Goal: Task Accomplishment & Management: Manage account settings

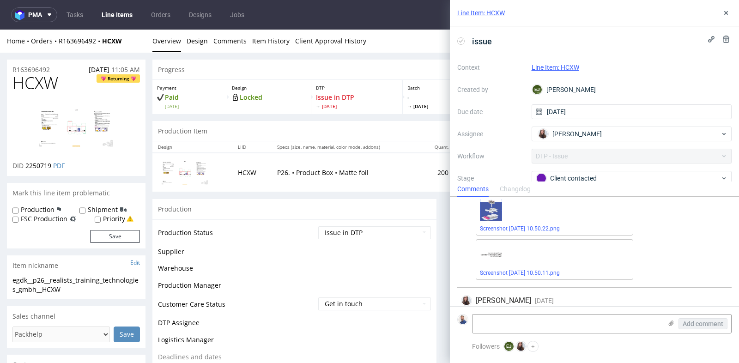
scroll to position [85, 0]
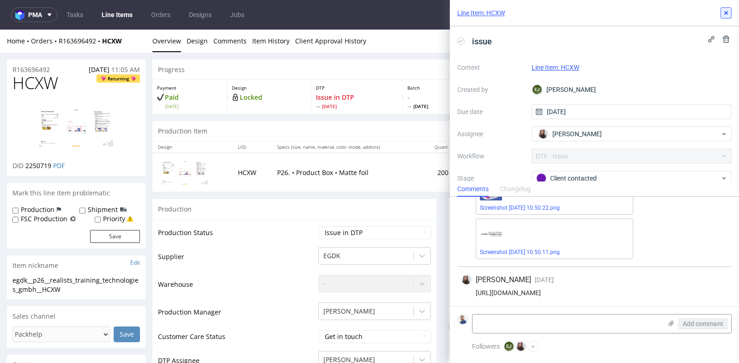
click at [726, 15] on icon at bounding box center [725, 12] width 7 height 7
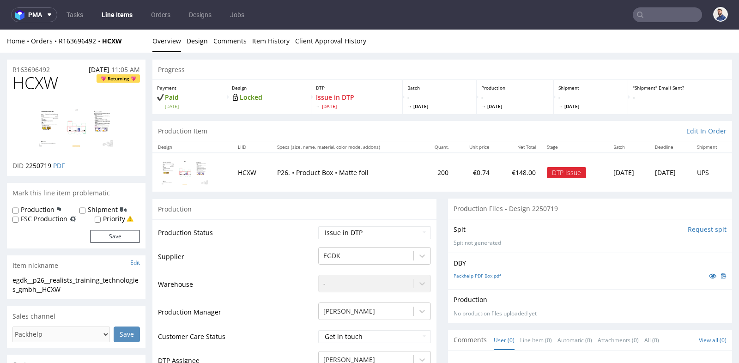
click at [448, 251] on div "Spit Request spit Spit not generated" at bounding box center [590, 236] width 284 height 34
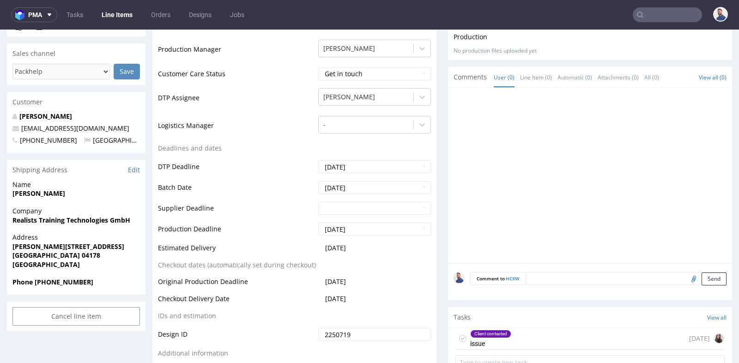
scroll to position [266, 0]
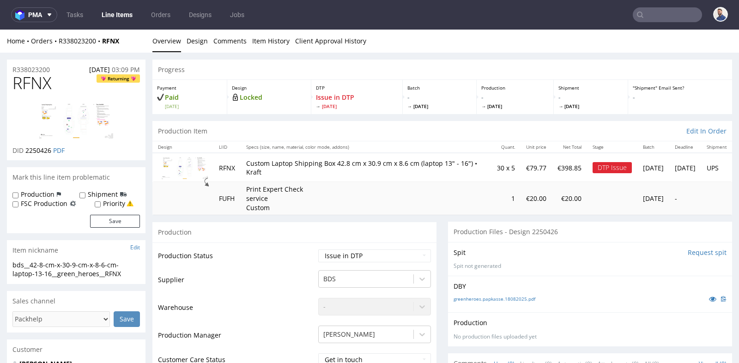
scroll to position [472, 0]
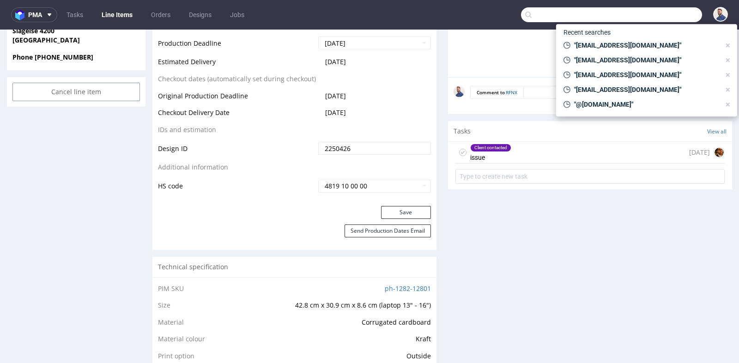
click at [660, 13] on input "text" at bounding box center [611, 14] width 181 height 15
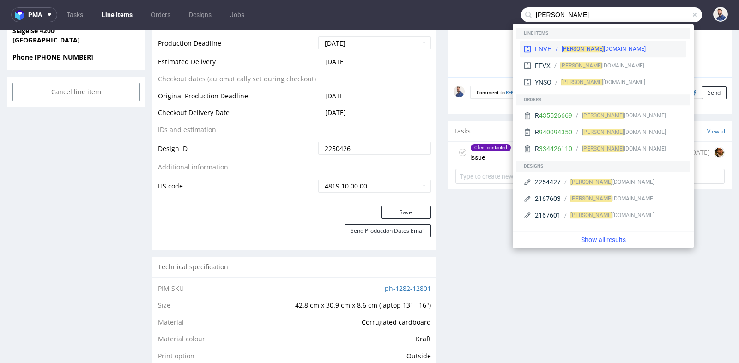
type input "alexander@fo"
click at [598, 43] on div "LNVH alexander@fo stira.se" at bounding box center [603, 49] width 166 height 17
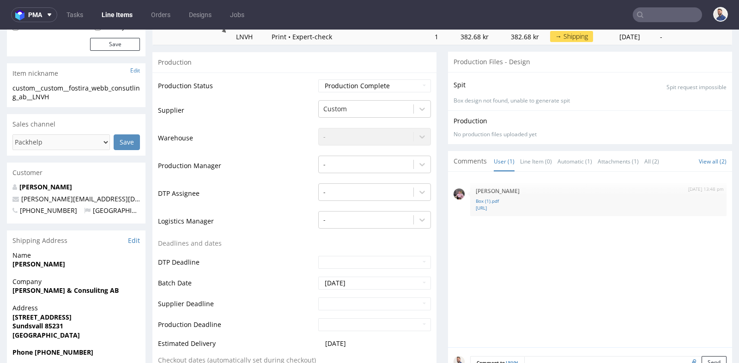
scroll to position [123, 0]
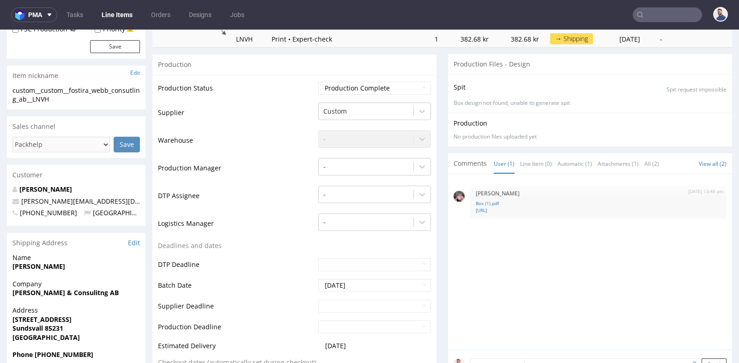
drag, startPoint x: 97, startPoint y: 198, endPoint x: 101, endPoint y: 186, distance: 12.6
click at [101, 186] on div "Alexander Möllersen alexander@fostira.se +46722448486 Sweden" at bounding box center [76, 205] width 139 height 41
copy div "Alexander Möllersen alexander@fostira.se"
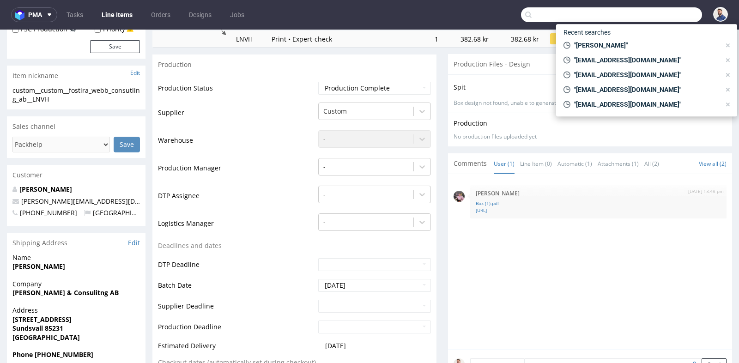
click at [653, 14] on input "text" at bounding box center [611, 14] width 181 height 15
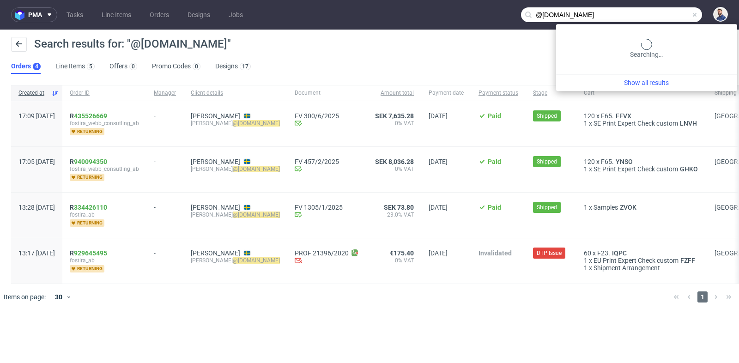
click at [648, 17] on input "@fostira.se" at bounding box center [611, 14] width 181 height 15
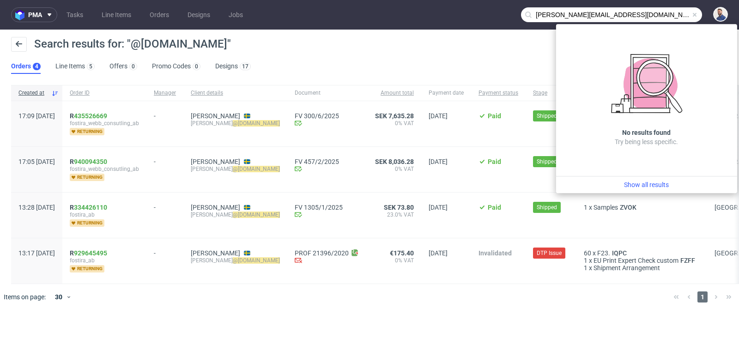
click at [617, 16] on input "gustav@fostira.se" at bounding box center [611, 14] width 181 height 15
type input "gustav@fostira.se"
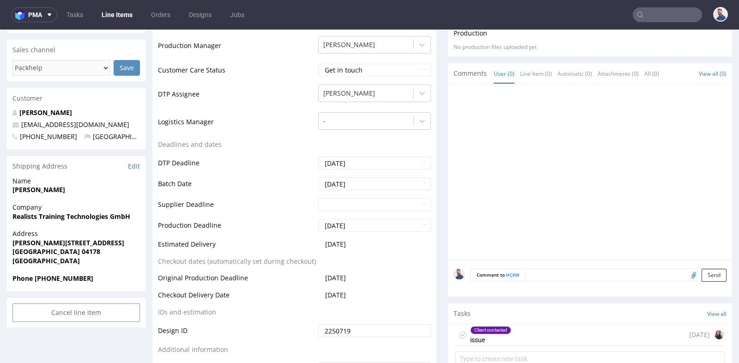
scroll to position [85, 0]
click at [656, 15] on input "text" at bounding box center [667, 14] width 69 height 15
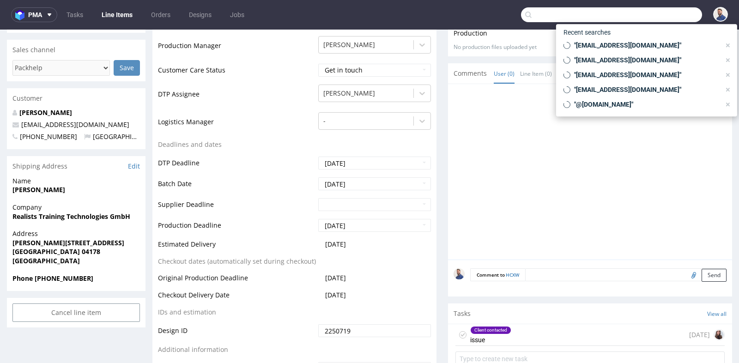
paste input "pia.waeger@welovepr.de"
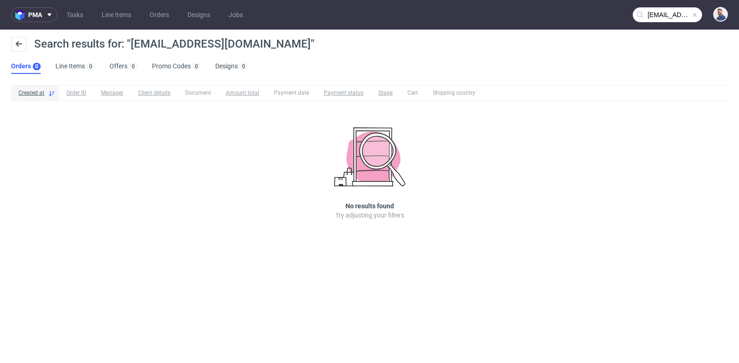
click at [678, 3] on nav "pma Tasks Line Items Orders Designs Jobs pia.waeger@welovepr.de" at bounding box center [369, 15] width 739 height 30
click at [673, 22] on nav "pma Tasks Line Items Orders Designs Jobs pia.waeger@welovepr.de" at bounding box center [369, 15] width 739 height 30
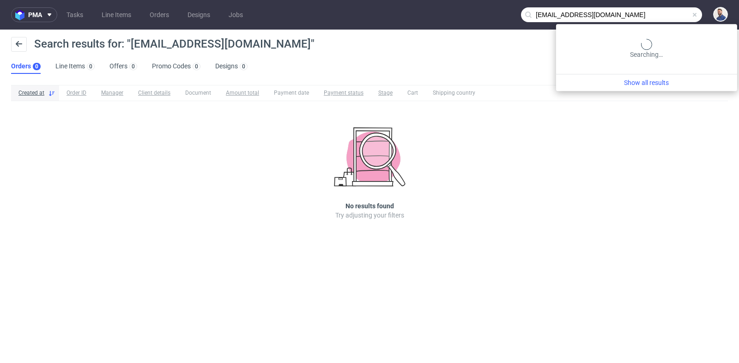
click at [673, 17] on input "pia.waeger@welovepr.de" at bounding box center [611, 14] width 181 height 15
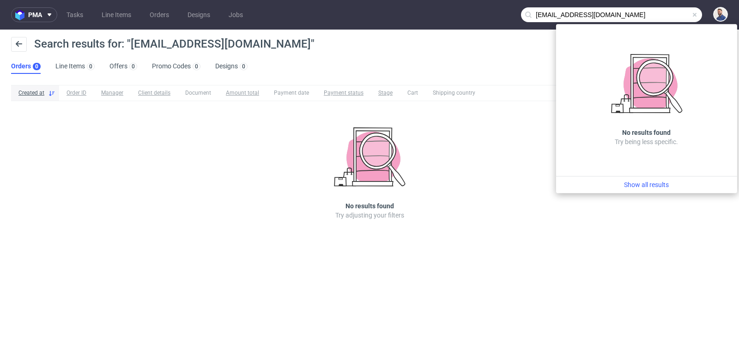
drag, startPoint x: 545, startPoint y: 13, endPoint x: 520, endPoint y: 12, distance: 25.0
click at [520, 12] on nav "pma Tasks Line Items Orders Designs Jobs pia.waeger@welovepr.de" at bounding box center [369, 15] width 739 height 30
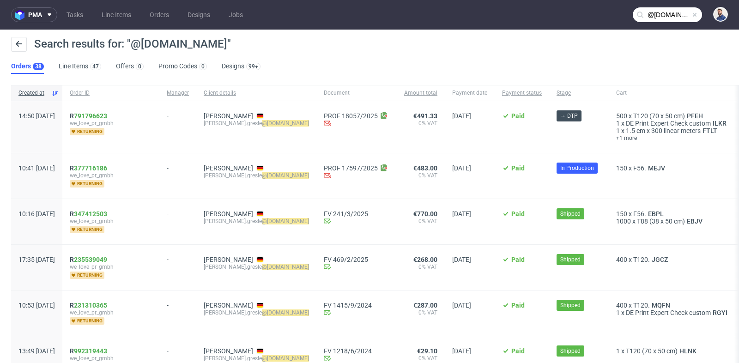
click at [658, 19] on input "@welovepr.de" at bounding box center [667, 14] width 69 height 15
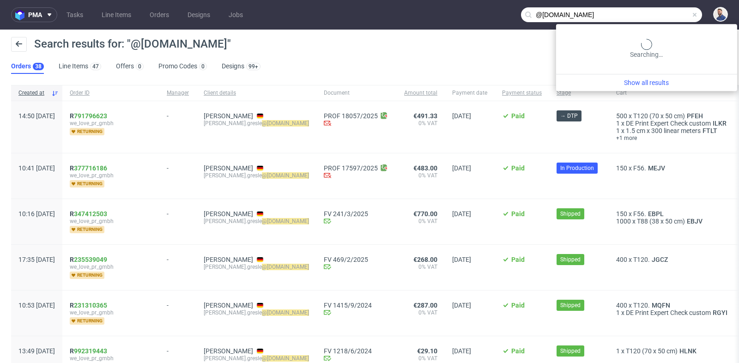
click at [658, 19] on input "@welovepr.de" at bounding box center [611, 14] width 181 height 15
paste input "R163696492"
type input "R163696492"
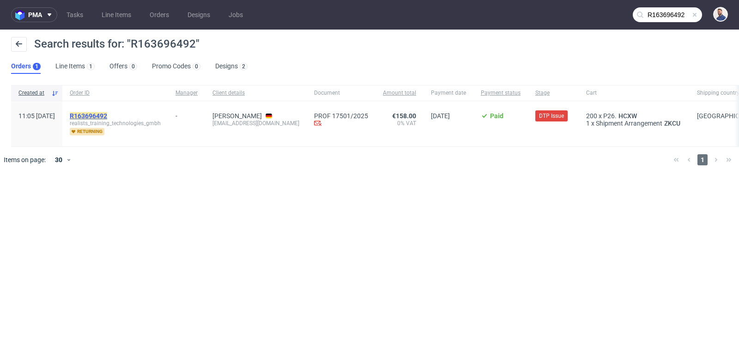
click at [107, 113] on mark "R163696492" at bounding box center [88, 115] width 37 height 7
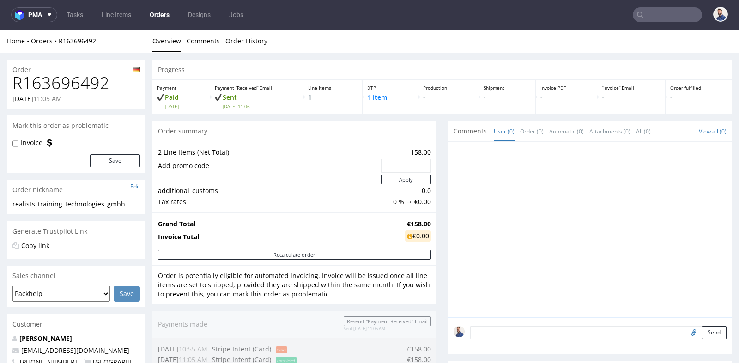
click at [437, 186] on div "Progress Payment Paid Tue 19 Aug Payment “Received” Email Sent Tue 19 Aug 11:06…" at bounding box center [442, 345] width 580 height 571
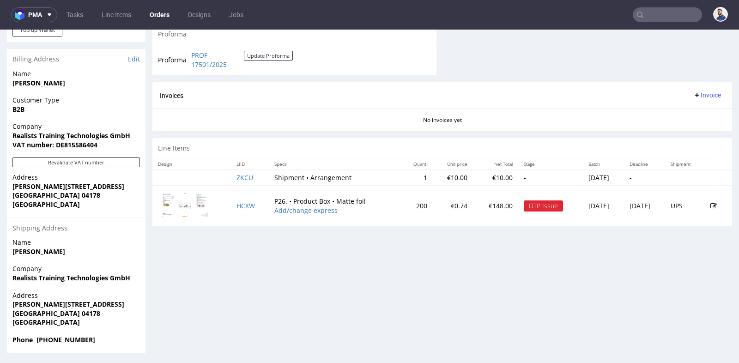
scroll to position [2, 0]
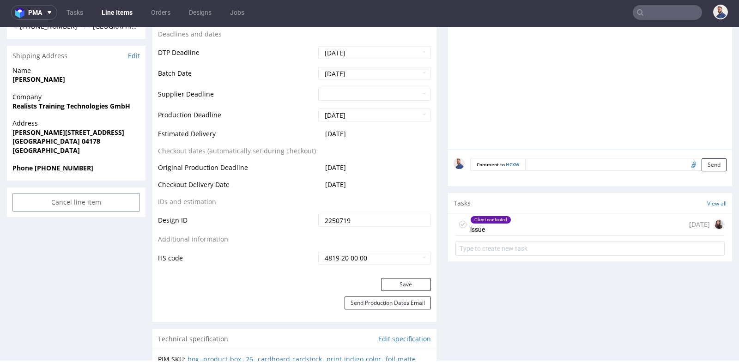
scroll to position [390, 0]
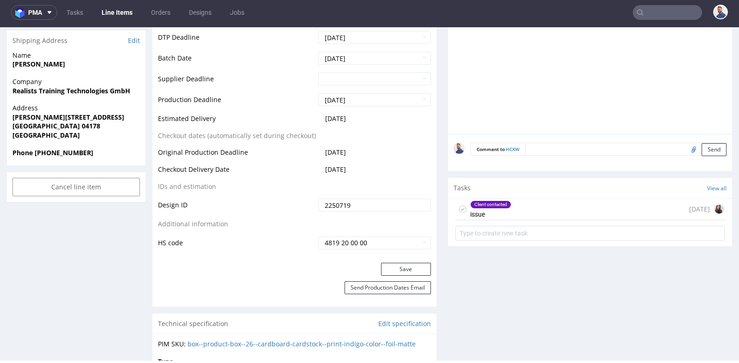
click at [547, 212] on div "Client contacted issue 4 days ago" at bounding box center [589, 210] width 269 height 22
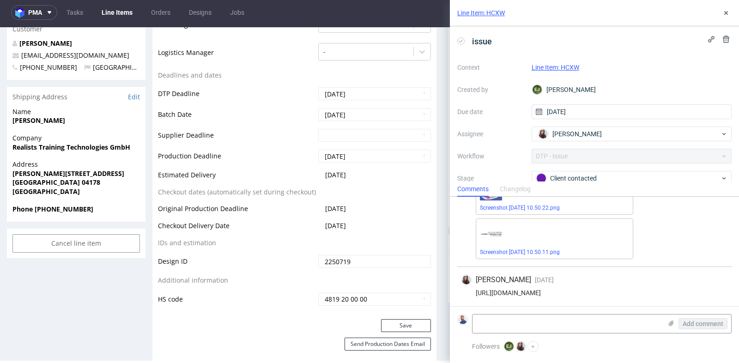
scroll to position [328, 0]
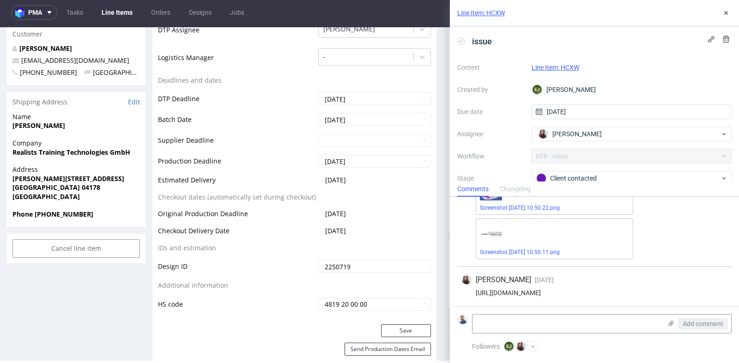
click at [732, 287] on div "EJ Elżbieta Jelińska 4 days ago 25th Aug 2025, 10:52 1. The attached file is at…" at bounding box center [594, 209] width 289 height 196
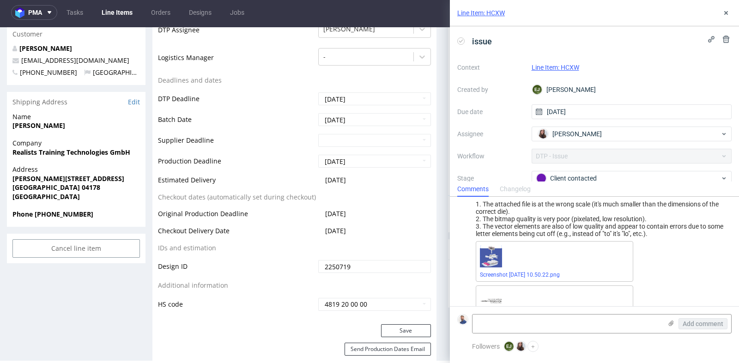
scroll to position [0, 0]
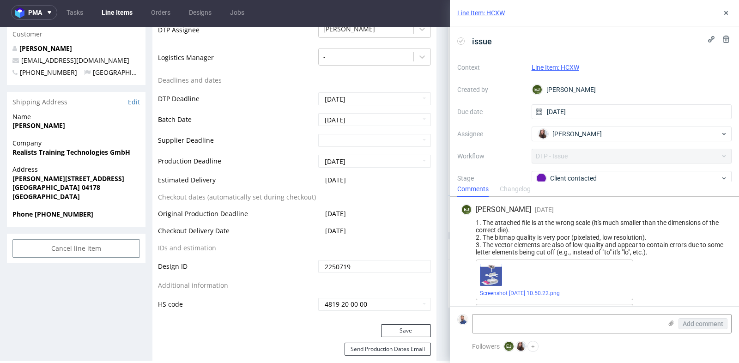
click at [654, 243] on div "1. The attached file is at the wrong scale (it's much smaller than the dimensio…" at bounding box center [594, 237] width 267 height 37
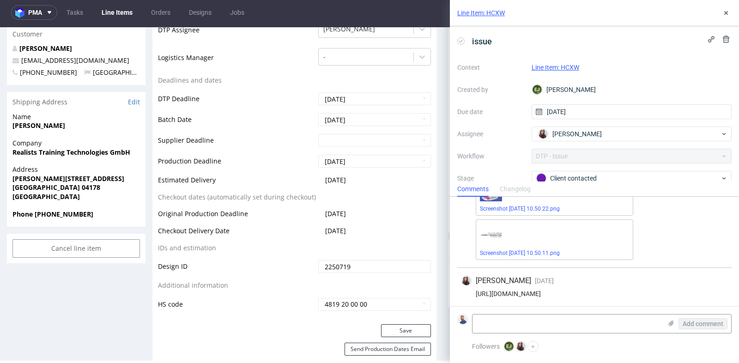
scroll to position [85, 0]
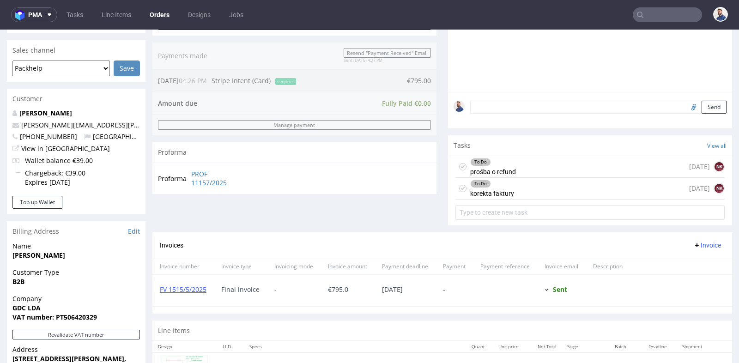
scroll to position [7, 0]
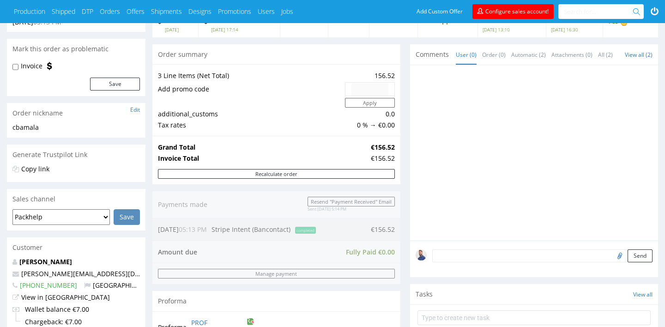
scroll to position [74, 0]
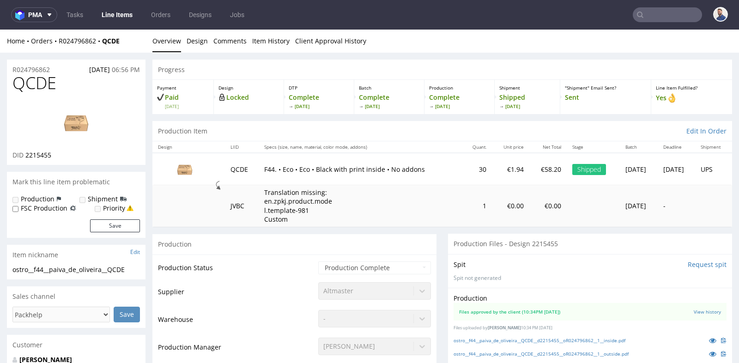
click at [452, 235] on div "Production Files - Design 2215455" at bounding box center [590, 244] width 284 height 20
click at [448, 236] on div "Production Files - Design 2215455" at bounding box center [590, 244] width 284 height 20
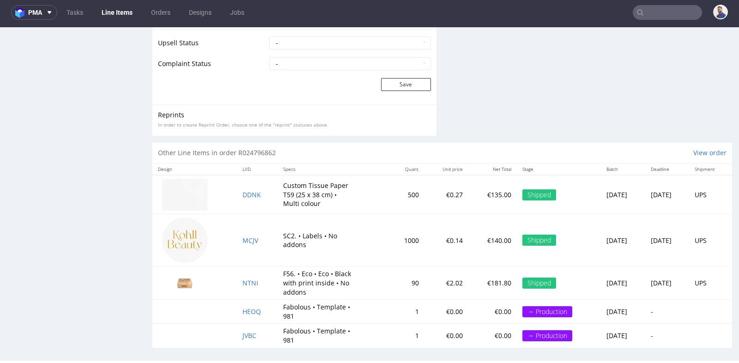
scroll to position [1290, 0]
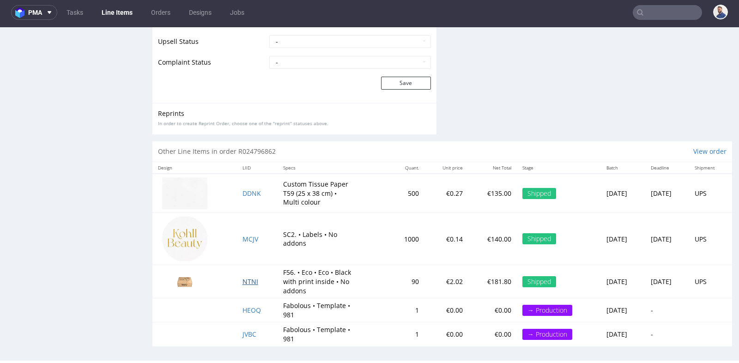
click at [242, 279] on span "NTNI" at bounding box center [250, 281] width 16 height 9
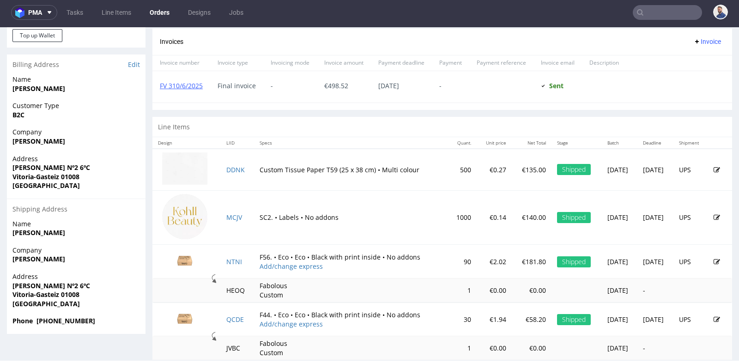
scroll to position [404, 0]
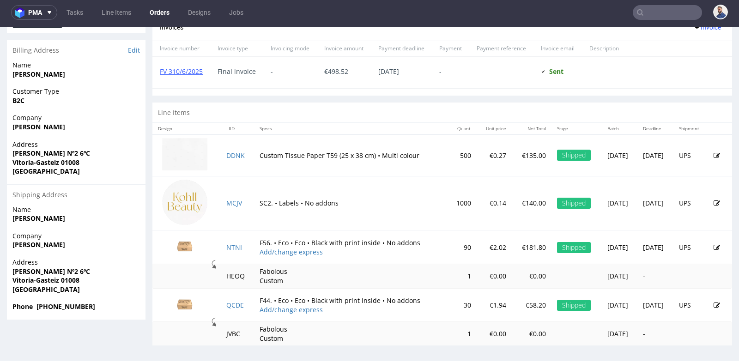
click at [517, 303] on p "€58.20" at bounding box center [531, 305] width 28 height 9
copy p "€58.20"
click at [611, 89] on section "Invoices Invoice Invoice number Invoice type Invoicing mode Invoice amount Paym…" at bounding box center [442, 54] width 580 height 81
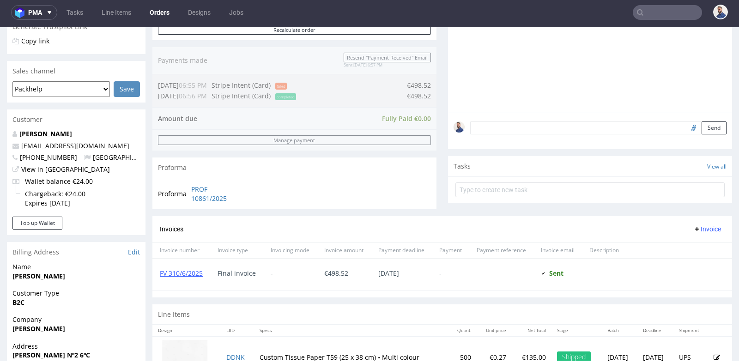
scroll to position [178, 0]
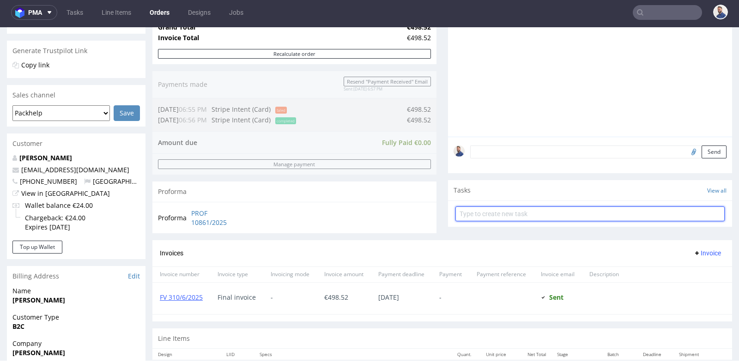
click at [599, 217] on input "text" at bounding box center [589, 213] width 269 height 15
type input "prośba o refund"
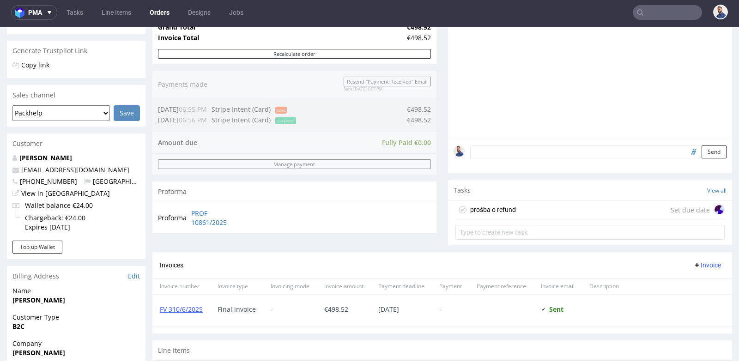
click at [617, 211] on div "prośba o refund Set due date" at bounding box center [589, 210] width 269 height 18
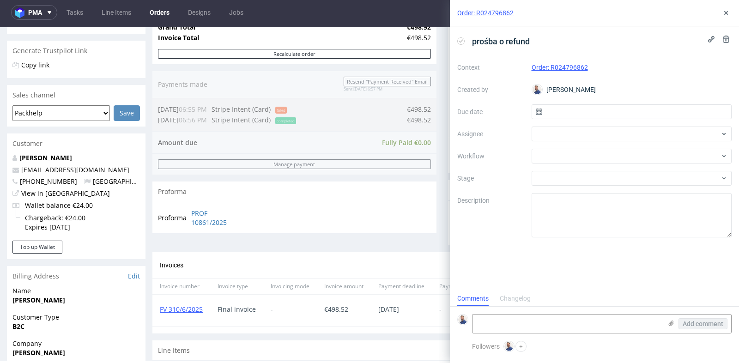
scroll to position [7, 0]
click at [635, 135] on div at bounding box center [632, 134] width 200 height 15
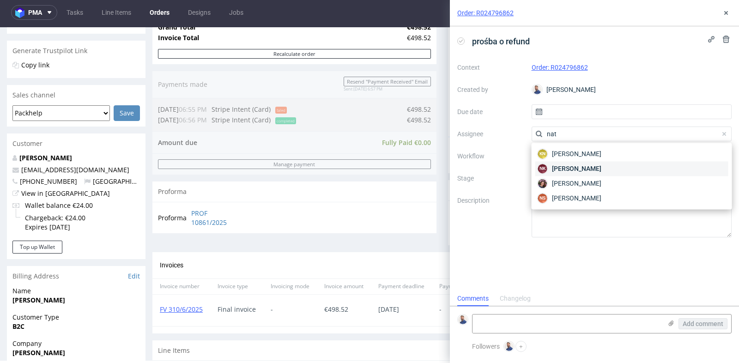
type input "nat"
click at [622, 172] on div "NK Natalia Kaczorowska" at bounding box center [631, 168] width 193 height 15
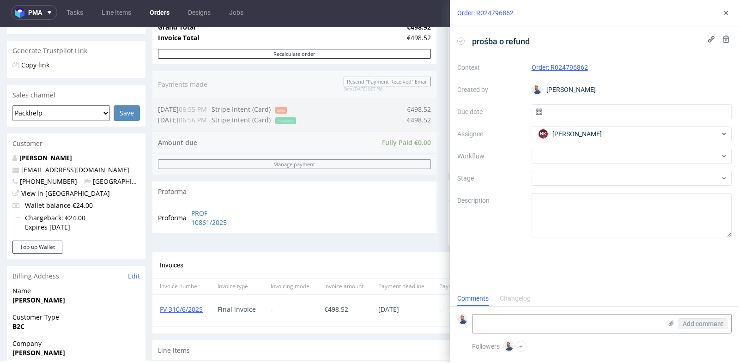
click at [441, 135] on div "Order: R024796862 prośba o refund Context Order: R024796862 Created by Michał R…" at bounding box center [589, 181] width 300 height 363
click at [557, 150] on div at bounding box center [632, 156] width 200 height 15
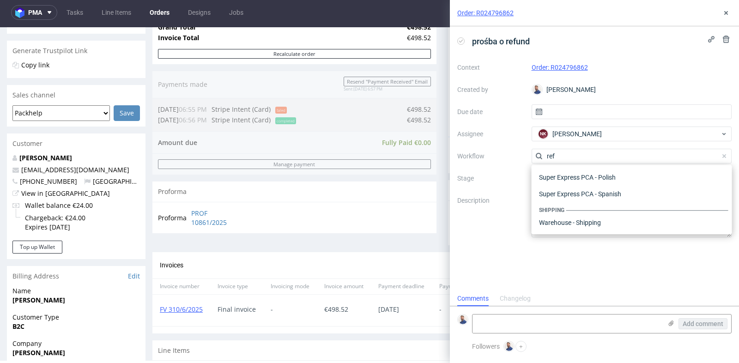
scroll to position [49, 0]
type input "ref"
click at [577, 205] on div "Finance - Refunds - Stripe" at bounding box center [631, 206] width 193 height 17
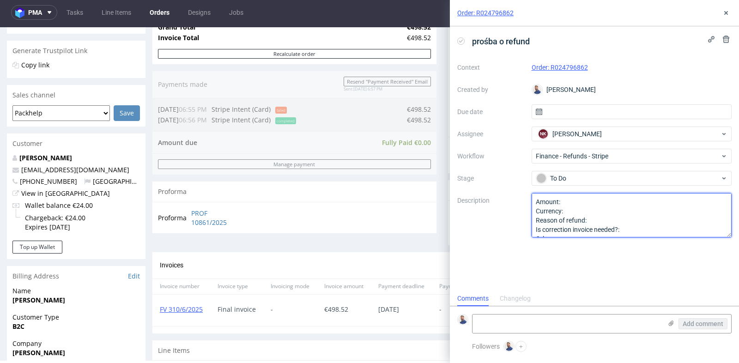
click at [590, 202] on textarea "Amount: Currency: Reason of refund: Is correction invoice needed?: Other:" at bounding box center [632, 215] width 200 height 44
click at [613, 212] on textarea "Amount: Currency: Reason of refund: Is correction invoice needed?: Other:" at bounding box center [632, 215] width 200 height 44
click at [615, 220] on textarea "Amount: Currency: Reason of refund: Is correction invoice needed?: Other:" at bounding box center [632, 215] width 200 height 44
click at [662, 222] on textarea "Amount: 11.64 Currency: EUR Reason of refund: 20% refund of LI Is correction in…" at bounding box center [632, 215] width 200 height 44
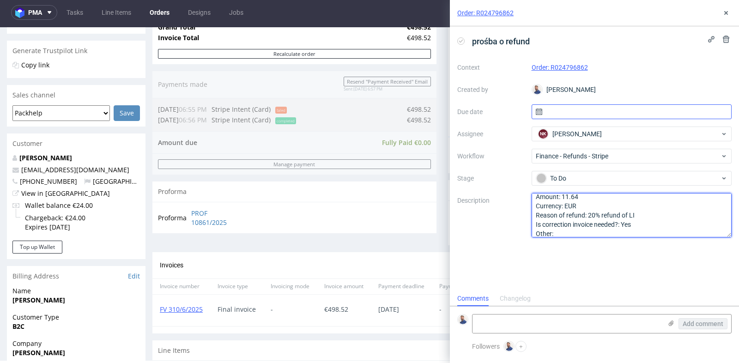
type textarea "Amount: 11.64 Currency: EUR Reason of refund: 20% refund of LI Is correction in…"
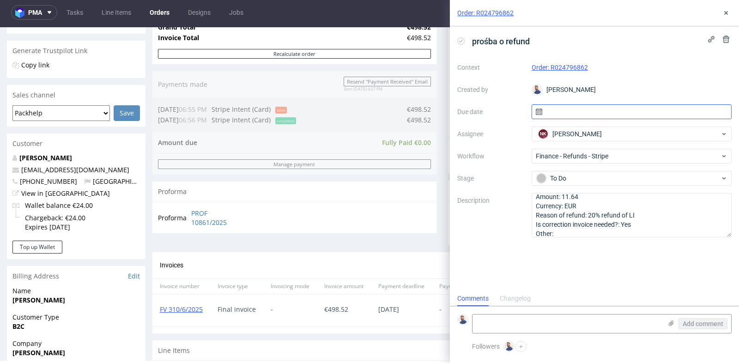
click at [665, 108] on input "text" at bounding box center [632, 111] width 200 height 15
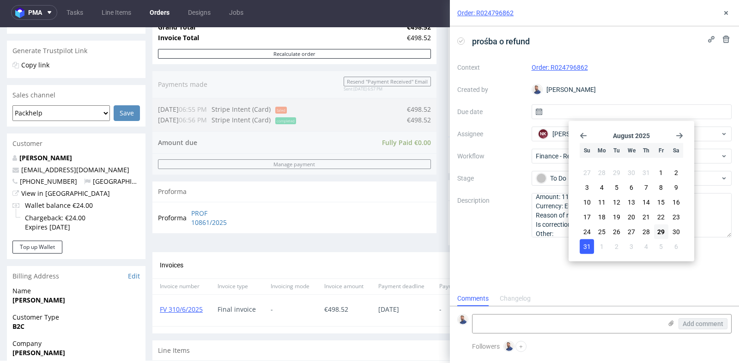
click at [589, 243] on span "31" at bounding box center [586, 246] width 7 height 9
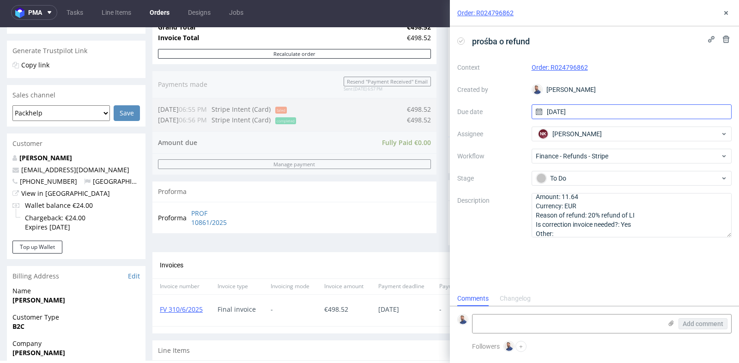
click at [592, 106] on input "31/08/2025" at bounding box center [632, 111] width 200 height 15
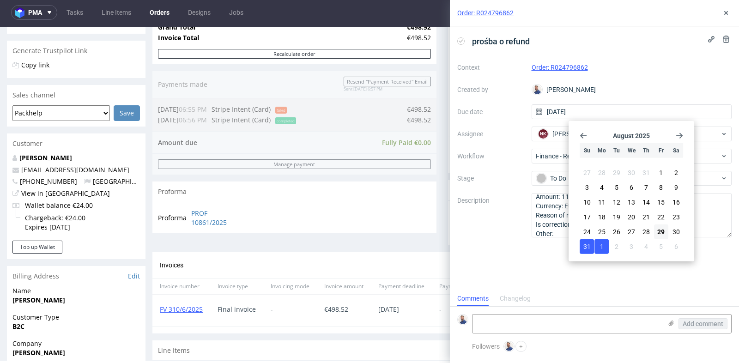
click at [602, 248] on span "1" at bounding box center [602, 246] width 4 height 9
type input "01/09/2025"
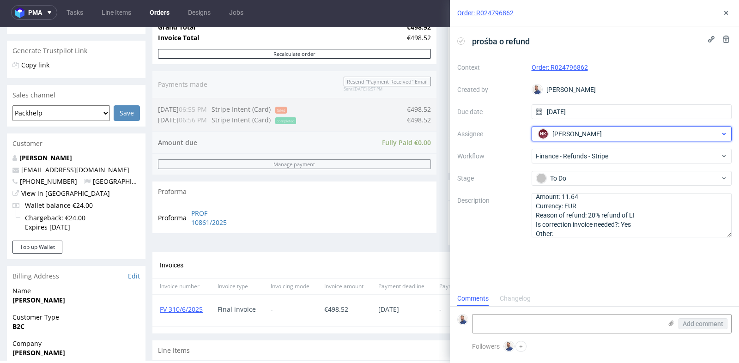
click at [682, 133] on div "NK Natalia Kaczorowska" at bounding box center [628, 134] width 185 height 15
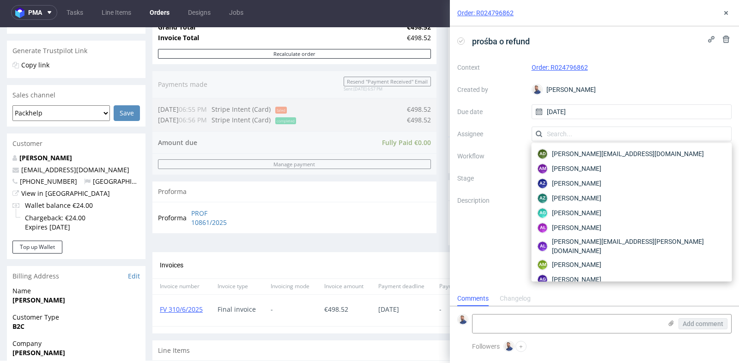
scroll to position [1788, 0]
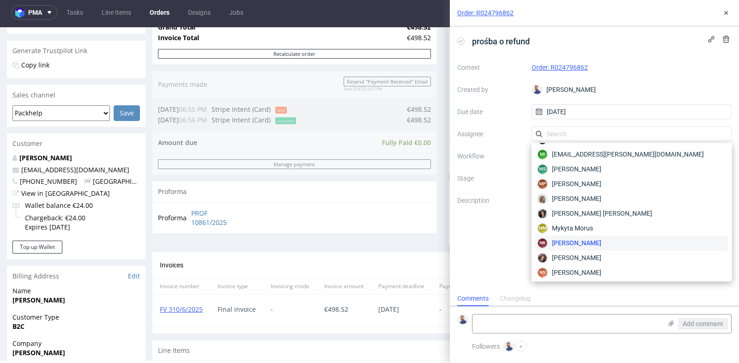
click at [637, 42] on div "prośba o refund" at bounding box center [594, 41] width 274 height 15
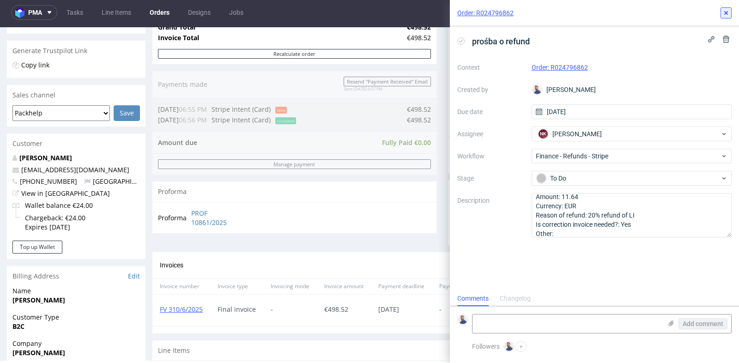
click at [726, 13] on use at bounding box center [726, 13] width 4 height 4
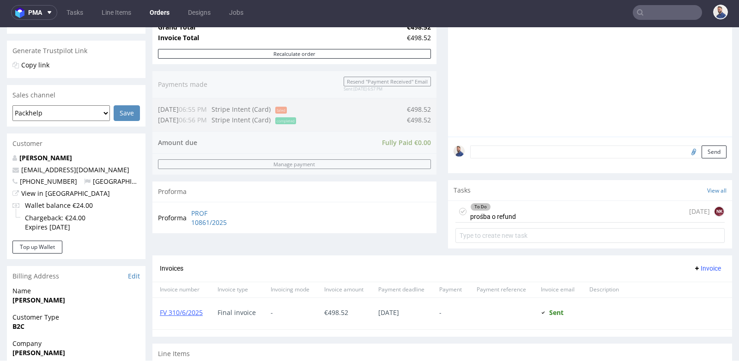
click at [439, 153] on div "Progress Payment Paid Thu 15 May Payment “Received” Email Sent Thu 15 May 18:57…" at bounding box center [442, 236] width 580 height 715
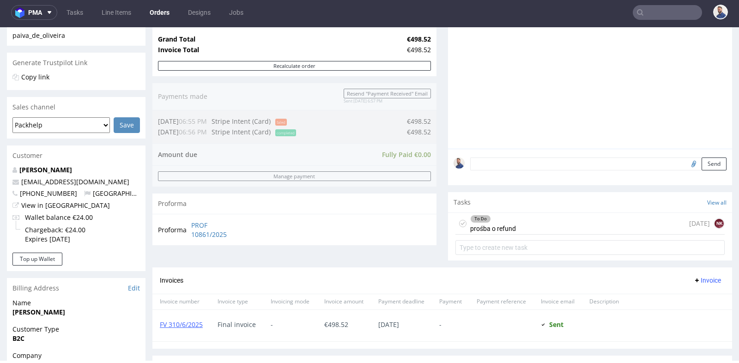
scroll to position [158, 0]
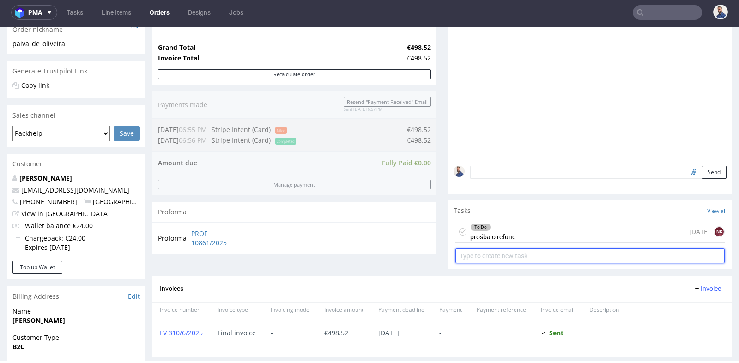
click at [501, 259] on input "text" at bounding box center [589, 255] width 269 height 15
type input "prośba o korektę faktury"
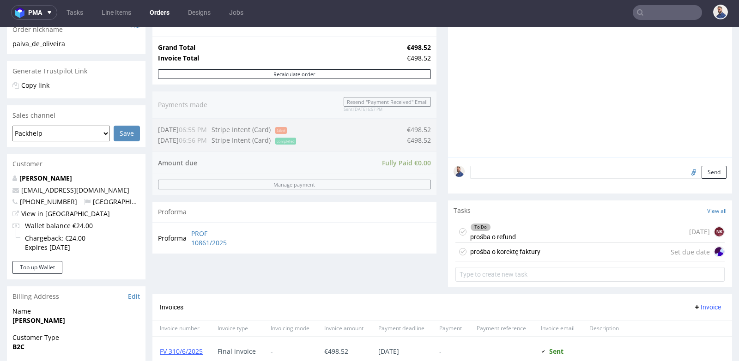
click at [557, 248] on div "prośba o korektę faktury Set due date" at bounding box center [589, 252] width 269 height 18
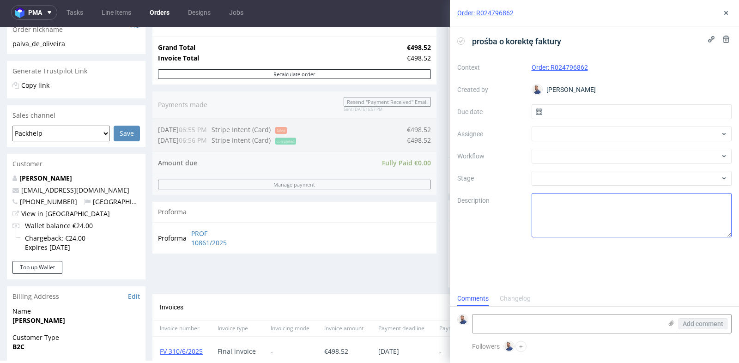
scroll to position [7, 0]
click at [592, 111] on input "text" at bounding box center [632, 111] width 200 height 15
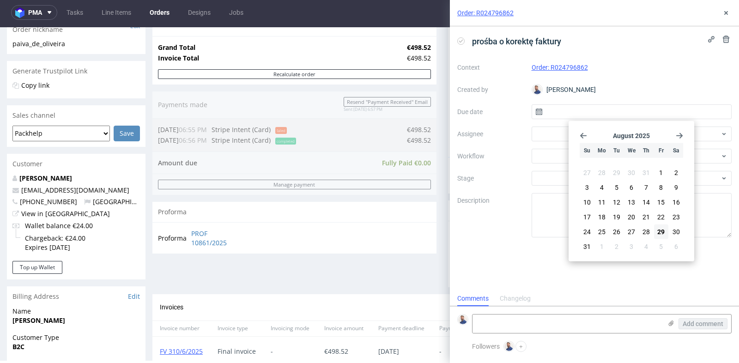
click at [683, 136] on icon "Go forward 1 month" at bounding box center [679, 135] width 7 height 7
click at [600, 172] on span "1" at bounding box center [602, 172] width 4 height 9
type input "01/09/2025"
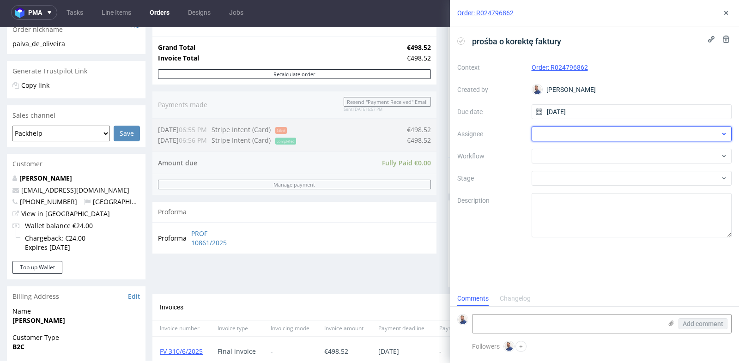
click at [563, 139] on div at bounding box center [632, 134] width 200 height 15
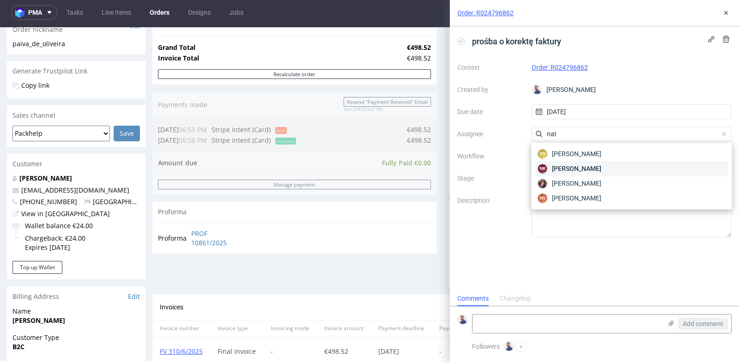
type input "nat"
click at [589, 172] on span "Natalia Kaczorowska" at bounding box center [576, 168] width 49 height 9
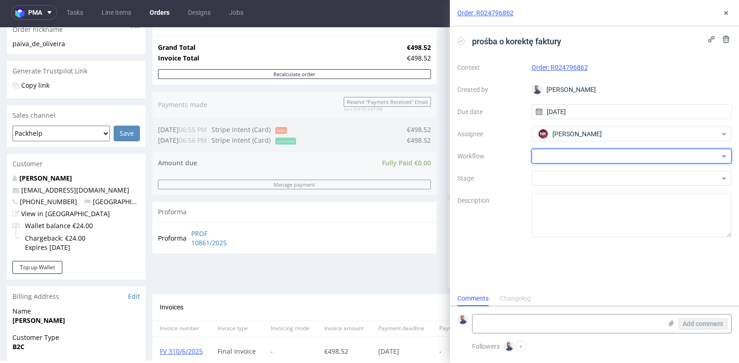
click at [595, 153] on div at bounding box center [632, 156] width 200 height 15
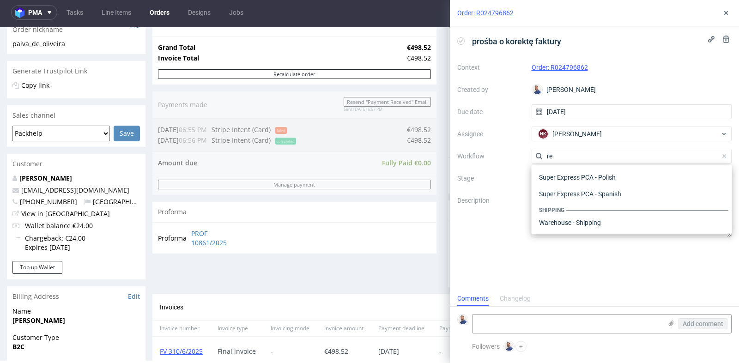
type input "r"
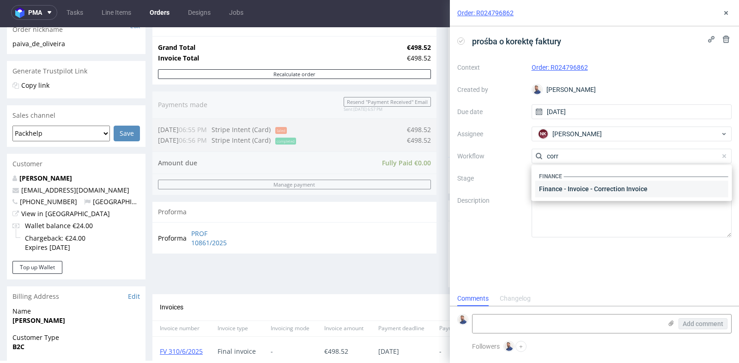
type input "corr"
click at [582, 187] on div "Finance - Invoice - Correction Invoice" at bounding box center [631, 189] width 193 height 17
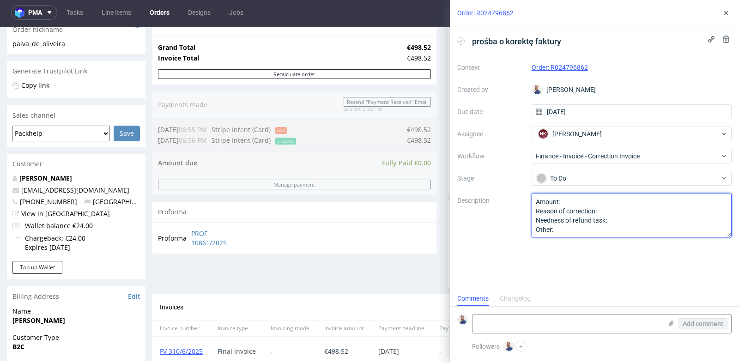
click at [589, 203] on textarea "Amount: Reason of correction: Needness of refund task: Other:" at bounding box center [632, 215] width 200 height 44
click at [624, 212] on textarea "Amount: 498.52- Reason of correction: Needness of refund task: Other:" at bounding box center [632, 215] width 200 height 44
click at [627, 223] on textarea "Amount: 498.52- Reason of correction: Needness of refund task: Other:" at bounding box center [632, 215] width 200 height 44
type textarea "Amount: 498.52-11.64 Reason of correction: refund Needness of refund task: yes …"
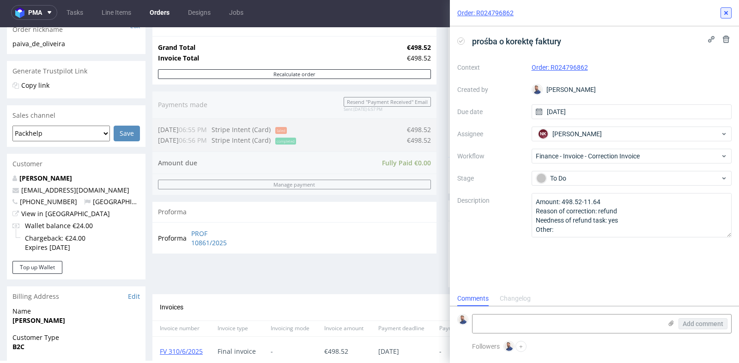
click at [725, 13] on use at bounding box center [726, 13] width 4 height 4
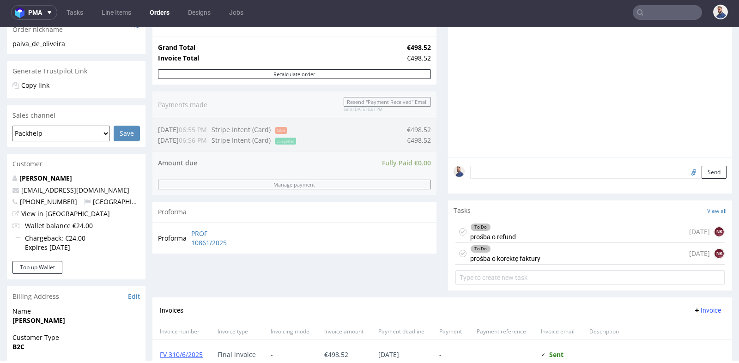
click at [436, 245] on div "Progress Payment Paid Thu 15 May Payment “Received” Email Sent Thu 15 May 18:57…" at bounding box center [442, 267] width 580 height 737
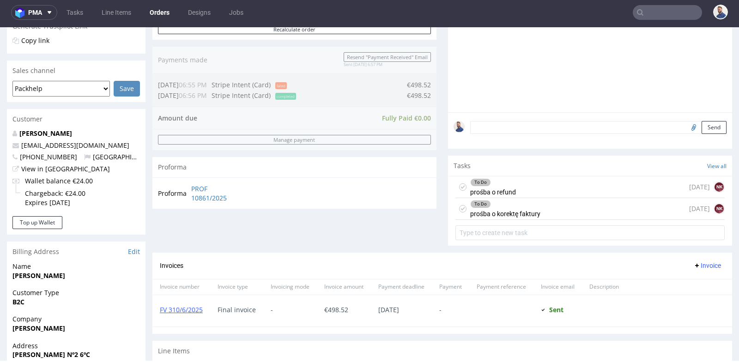
scroll to position [199, 0]
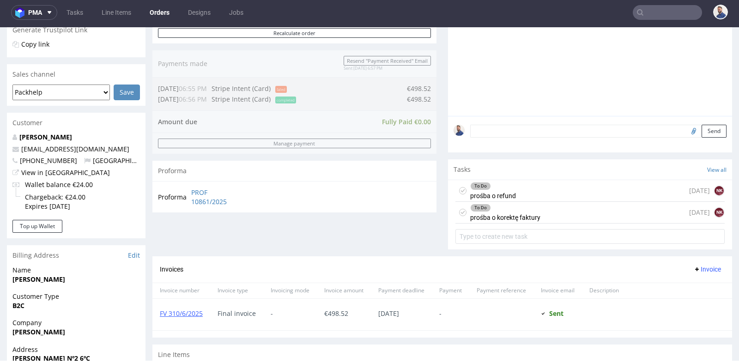
click at [516, 194] on div "To Do prośba o refund in 3 days NK" at bounding box center [589, 191] width 269 height 22
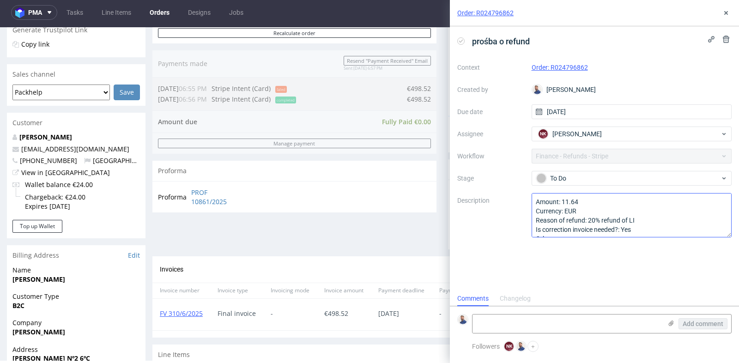
scroll to position [7, 0]
click at [641, 218] on textarea "Amount: 11.64 Currency: EUR Reason of refund: 20% refund of LI Is correction in…" at bounding box center [632, 215] width 200 height 44
type textarea "Amount: 11.64 Currency: EUR Reason of refund: 20% refund of LI QCDE Is correcti…"
click at [727, 14] on use at bounding box center [726, 13] width 4 height 4
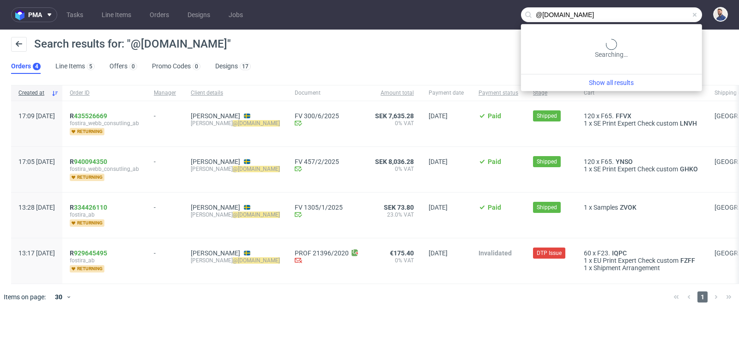
type input "@[DOMAIN_NAME]"
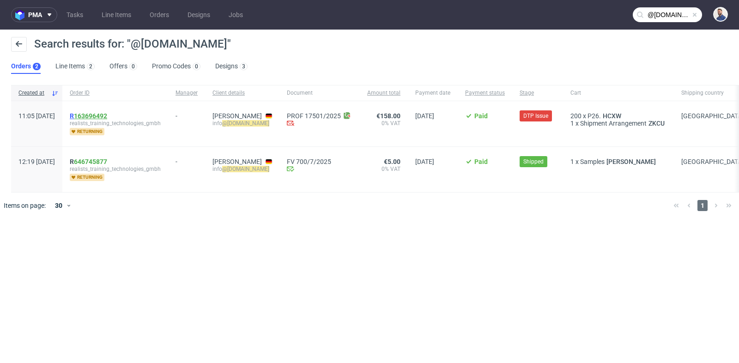
click at [107, 115] on link "163696492" at bounding box center [90, 115] width 33 height 7
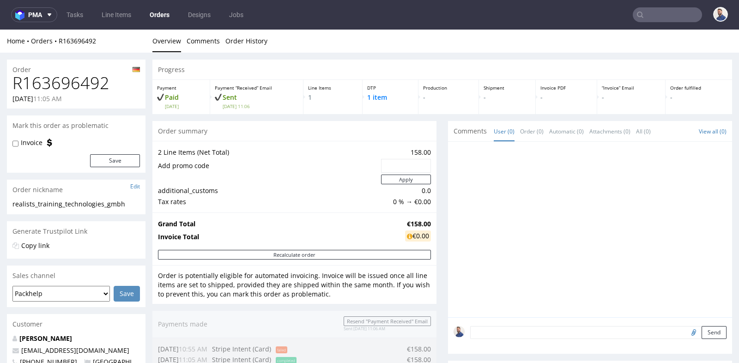
click at [432, 187] on div "2 Line Items (Net Total) 158.00 Add promo code Apply additional_customs 0.0 Tax…" at bounding box center [294, 177] width 284 height 72
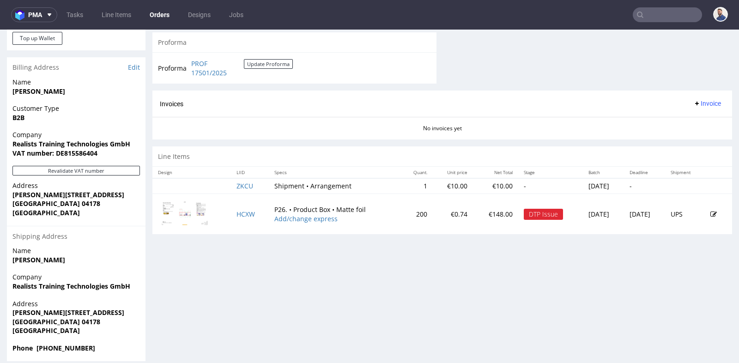
scroll to position [390, 0]
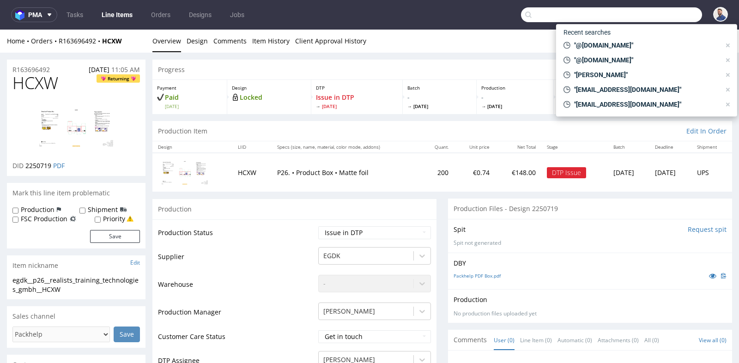
click at [653, 15] on input "text" at bounding box center [611, 14] width 181 height 15
paste input "R809426071"
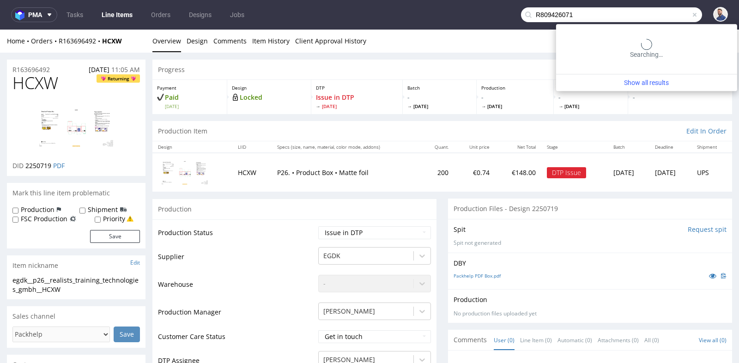
type input "R809426071"
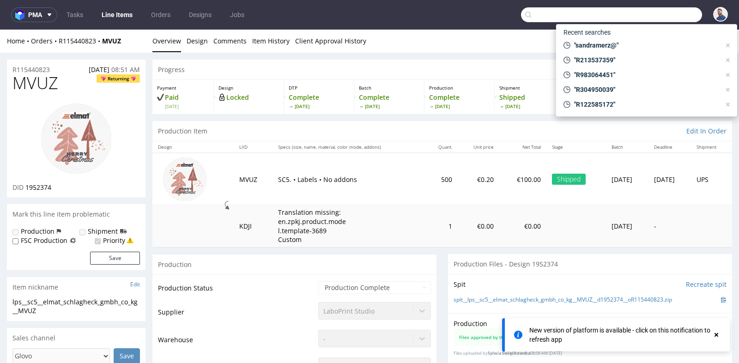
click at [659, 14] on input "text" at bounding box center [611, 14] width 181 height 15
paste input "Lor ips dol sitametc adipisci elits doe T-Inci. Utl Etdolor Magnaal eni adm ven…"
type input "Lor ips dol sitametc adipisci elits doe T-Inci. Utl Etdolor Magnaal eni adm ven…"
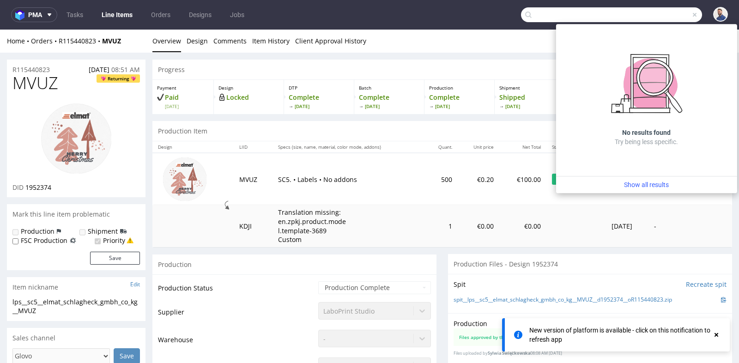
click at [659, 14] on input "text" at bounding box center [611, 14] width 181 height 15
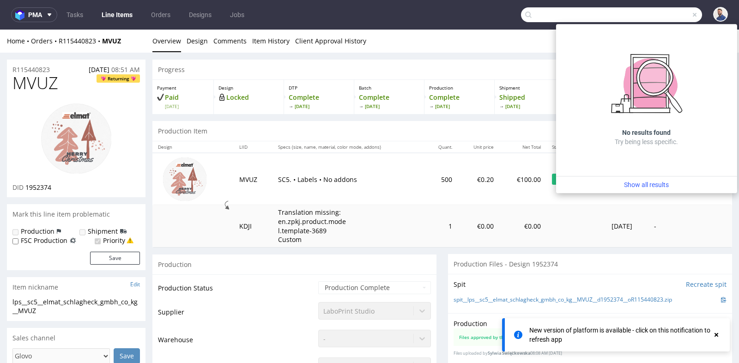
scroll to position [0, 0]
